Goal: Information Seeking & Learning: Learn about a topic

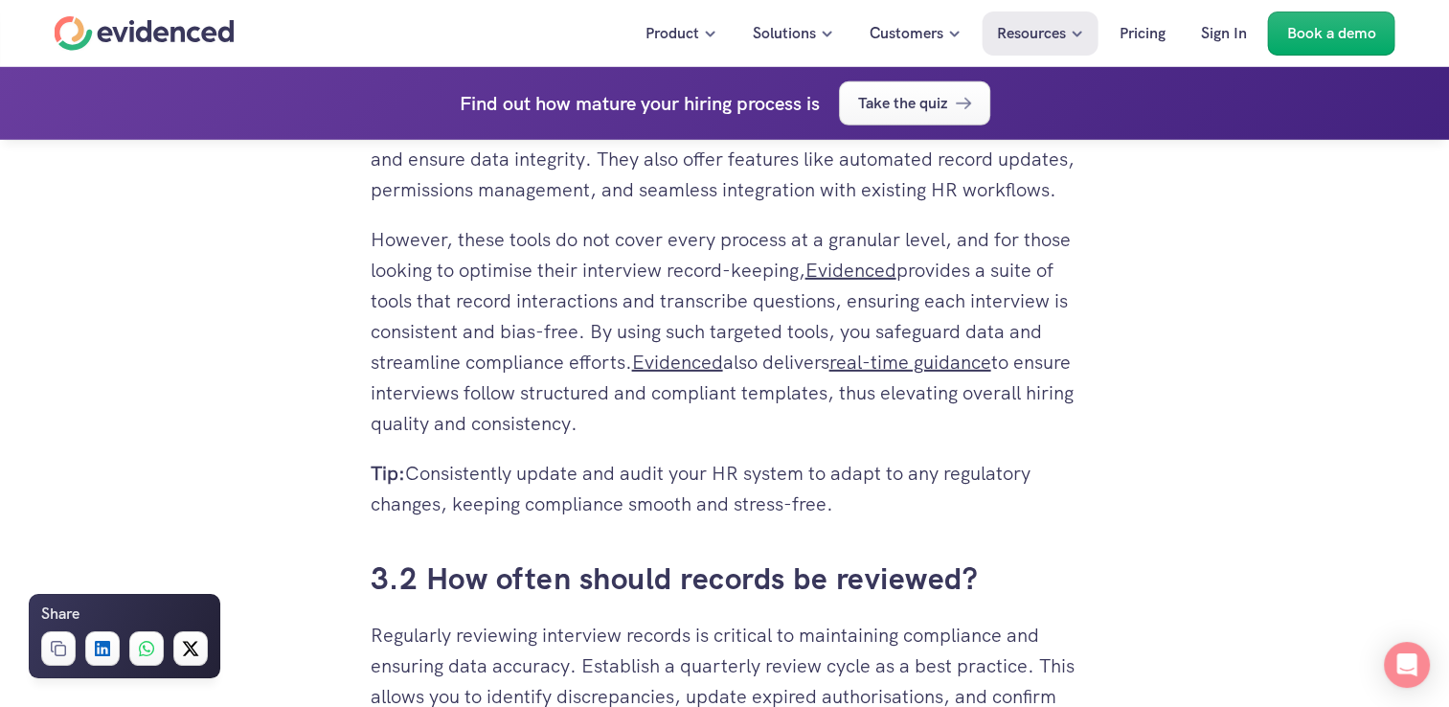
scroll to position [5794, 0]
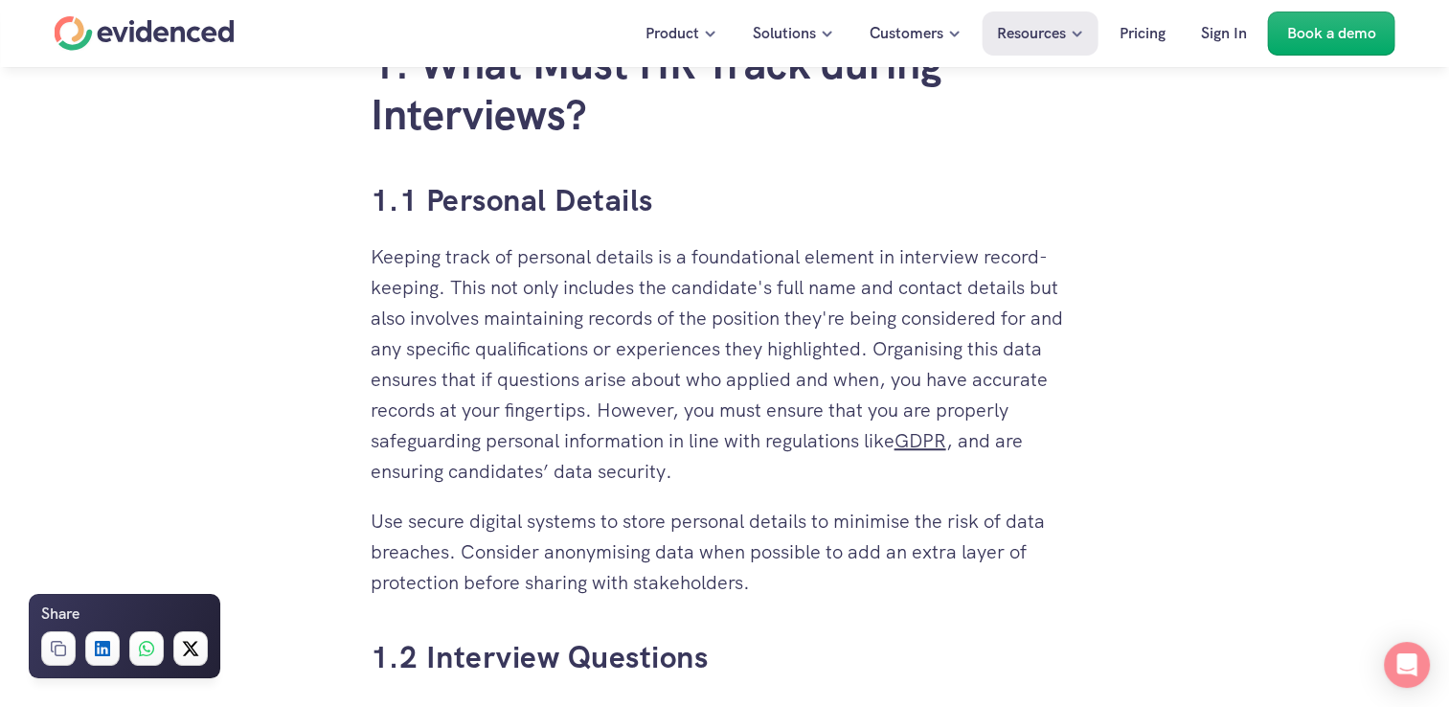
scroll to position [1288, 0]
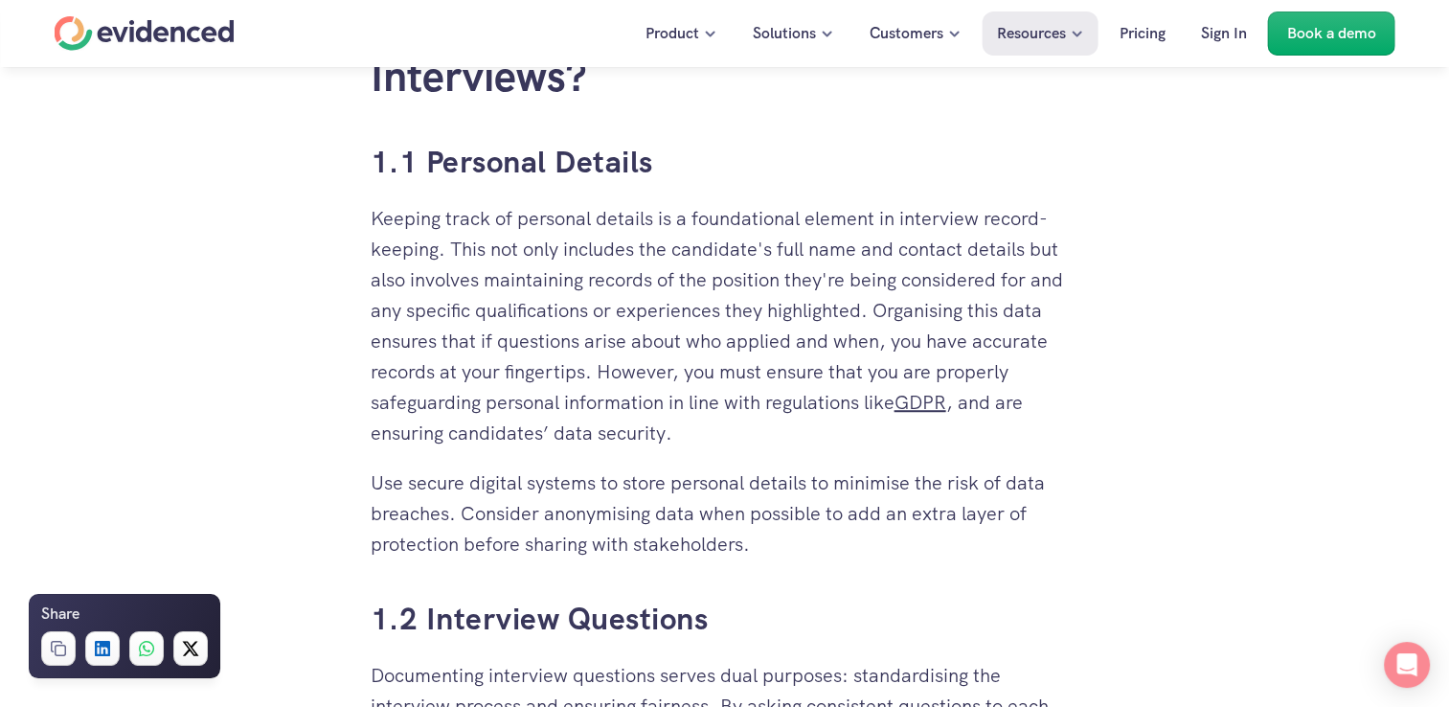
click at [1061, 619] on h3 "1.2 Interview Questions" at bounding box center [725, 619] width 709 height 43
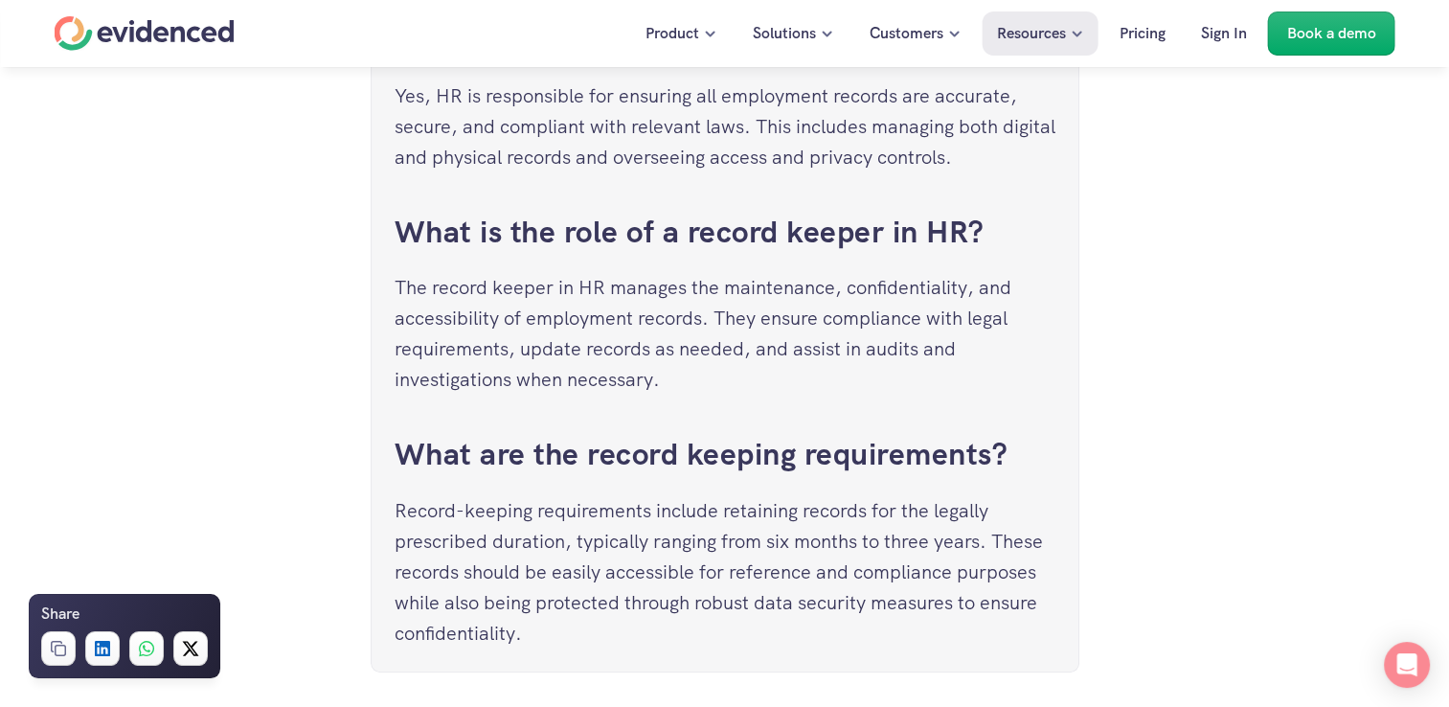
scroll to position [7912, 0]
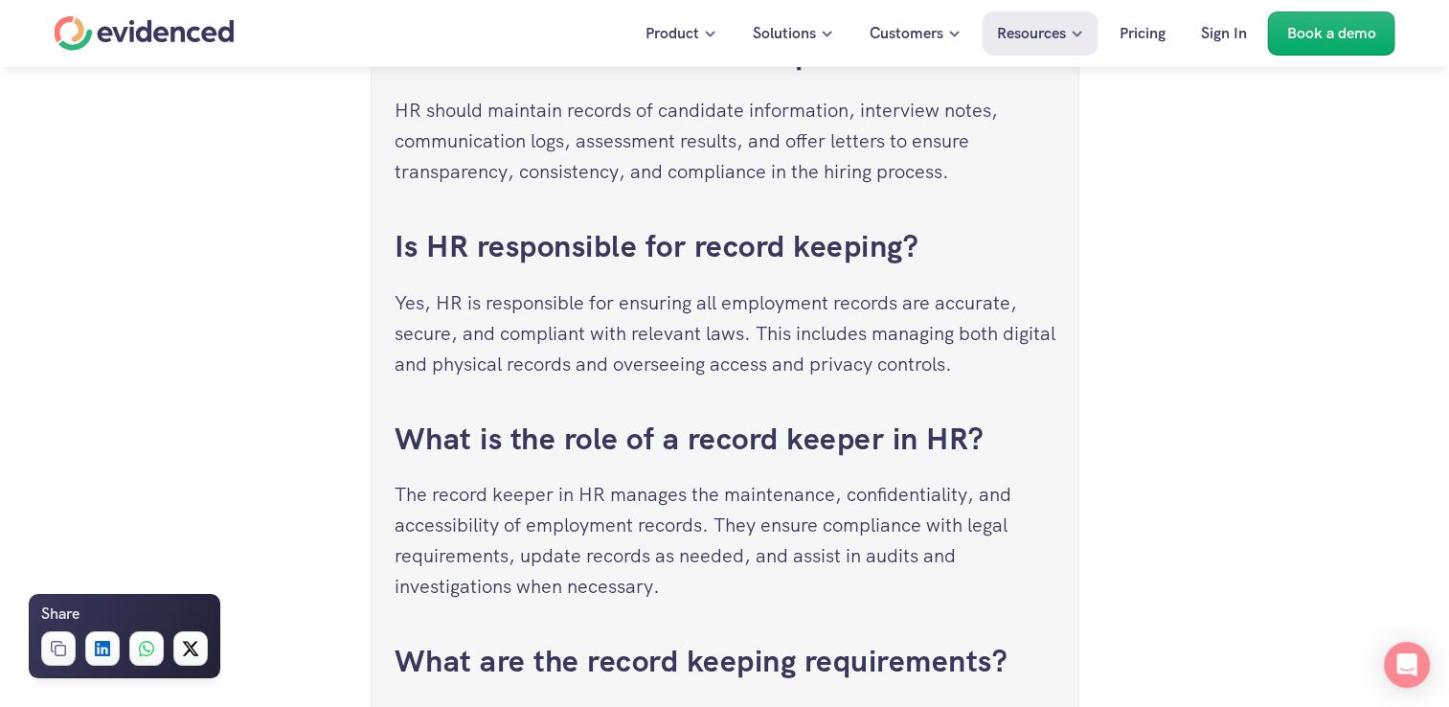
scroll to position [7697, 0]
